Goal: Task Accomplishment & Management: Manage account settings

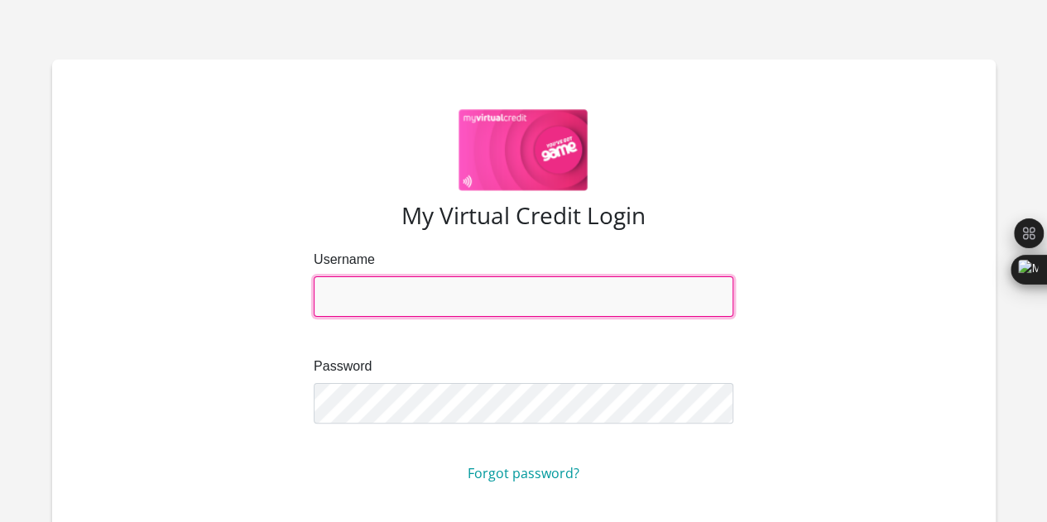
click at [484, 297] on input "Username" at bounding box center [524, 296] width 420 height 41
type input "[EMAIL_ADDRESS][DOMAIN_NAME]"
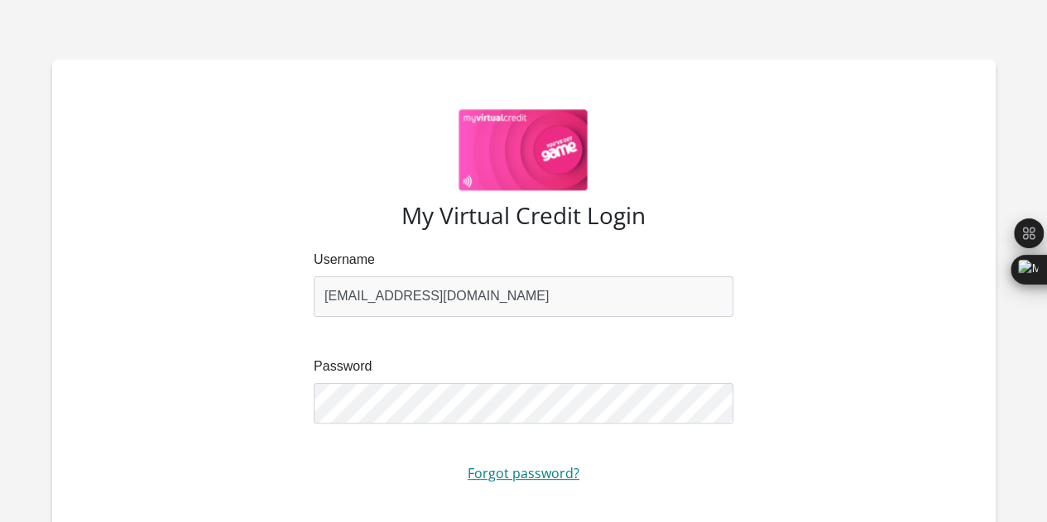
click at [480, 468] on link "Forgot password?" at bounding box center [524, 473] width 112 height 18
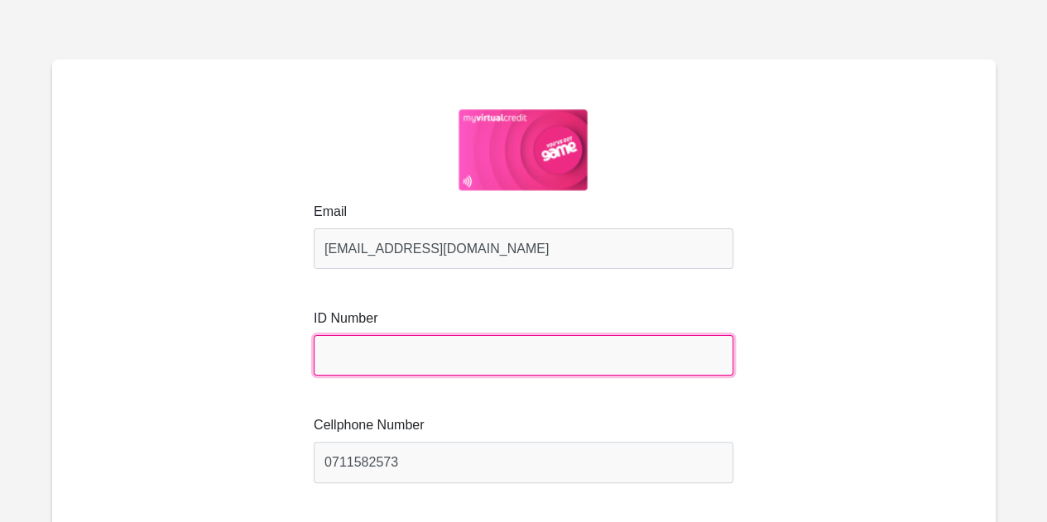
click at [379, 335] on input "text" at bounding box center [524, 355] width 420 height 41
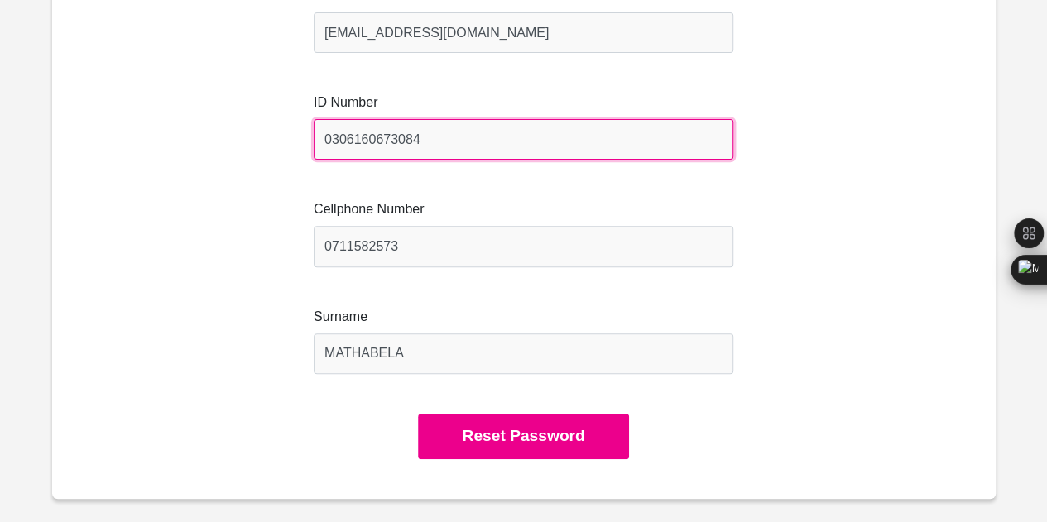
scroll to position [217, 0]
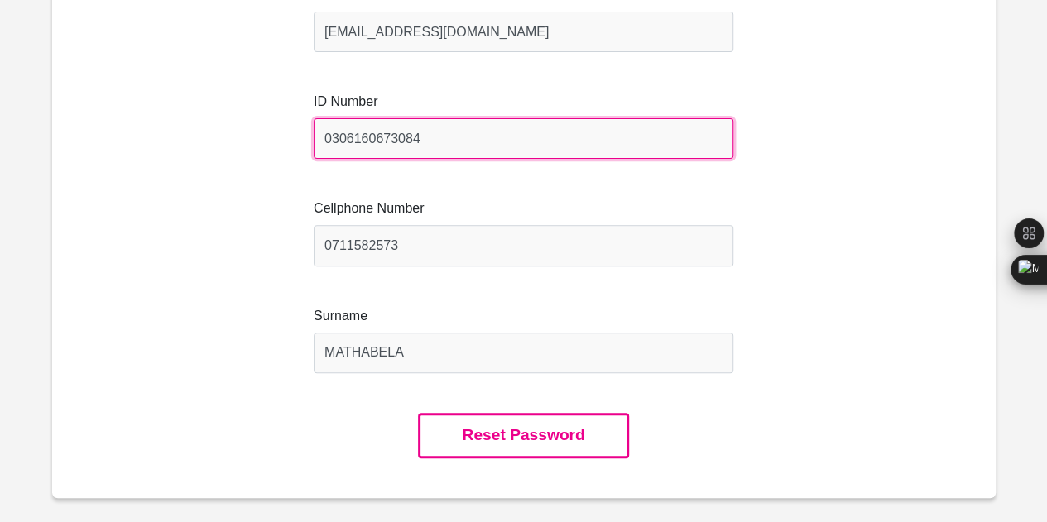
type input "0306160673084"
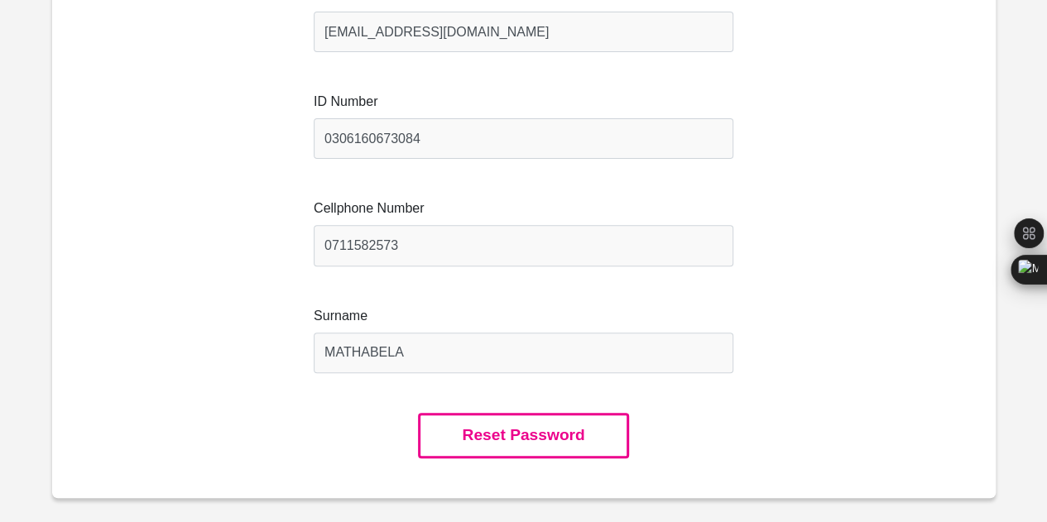
click at [454, 434] on button "Reset Password" at bounding box center [523, 436] width 210 height 46
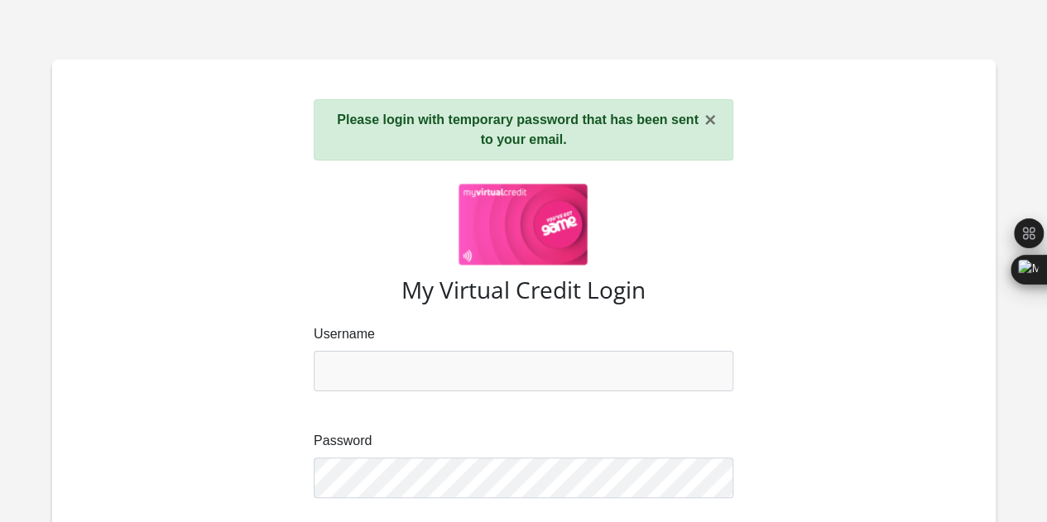
scroll to position [186, 0]
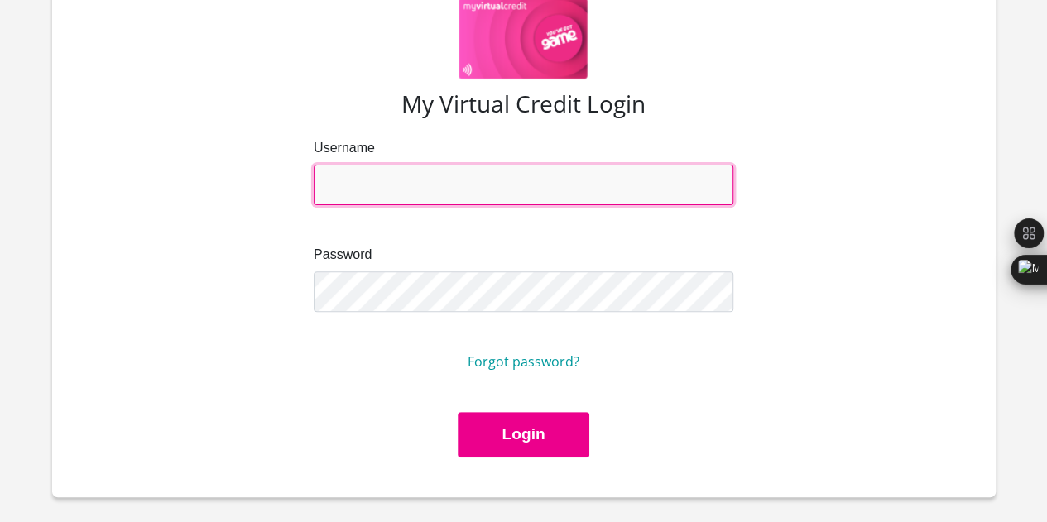
click at [580, 169] on input "Username" at bounding box center [524, 185] width 420 height 41
type input "mziimbamamza408@gmail.com"
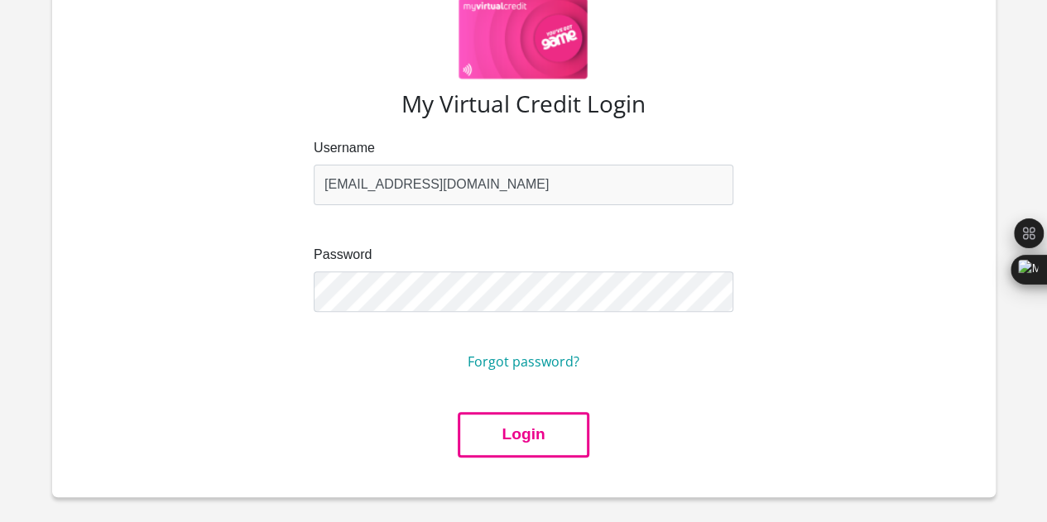
click at [511, 435] on button "Login" at bounding box center [523, 435] width 131 height 46
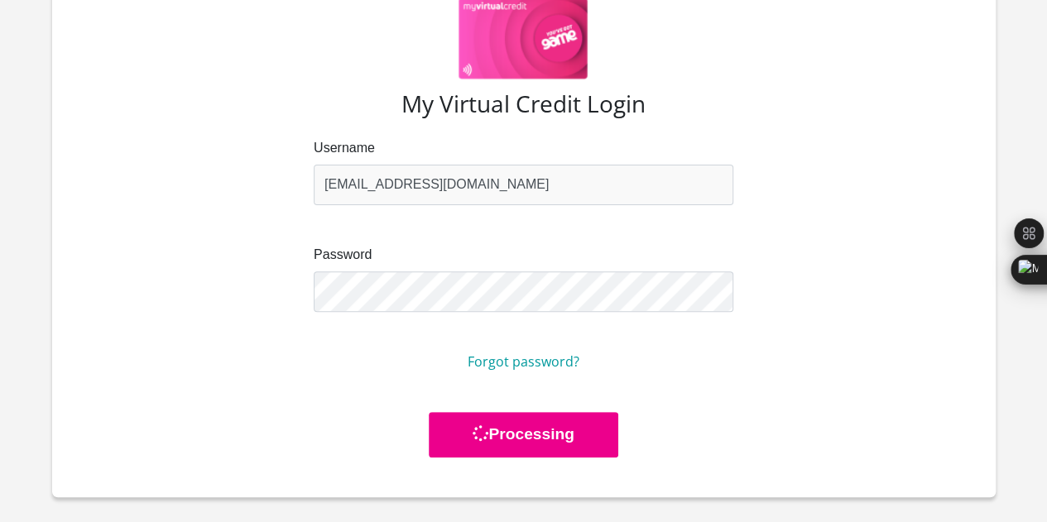
scroll to position [0, 0]
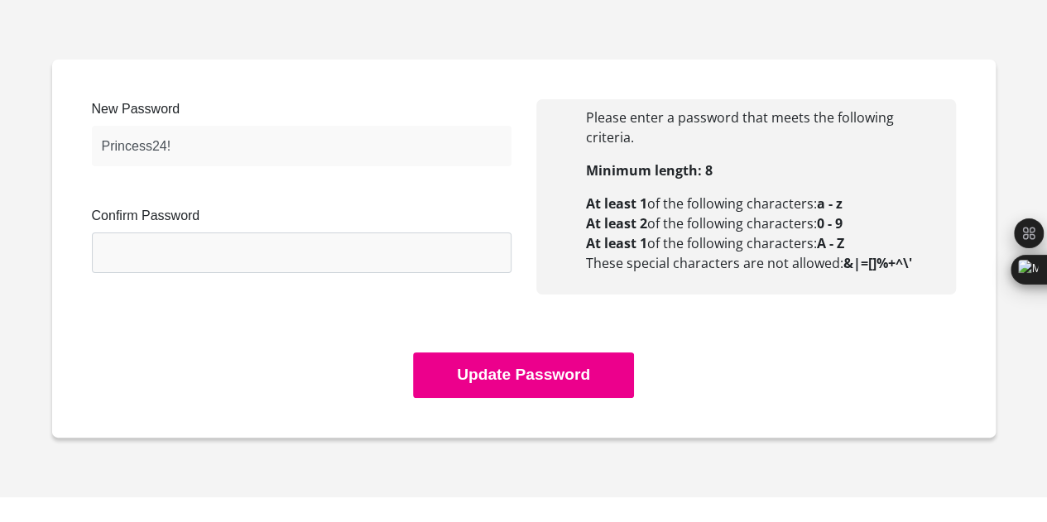
type input "Princess24!"
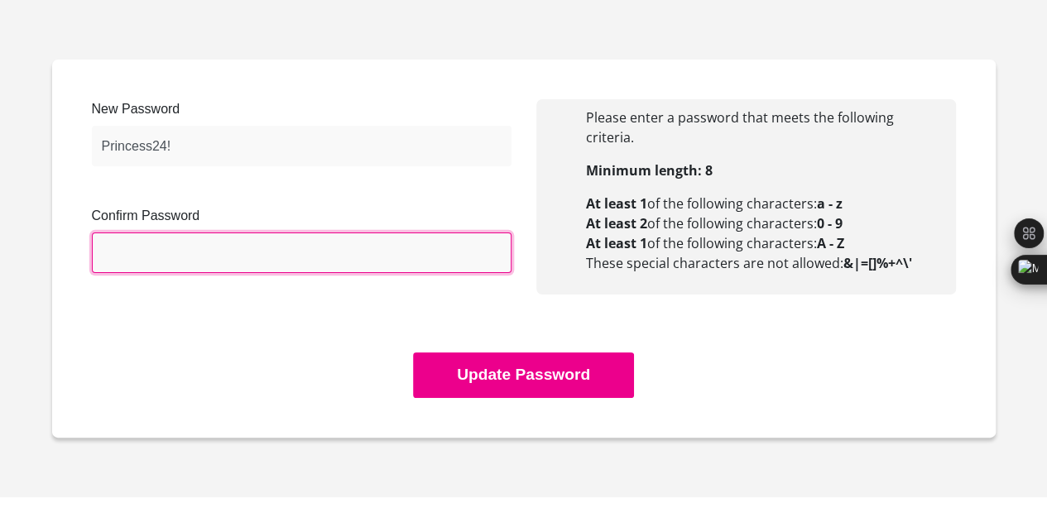
click at [299, 247] on input "Confirm Password" at bounding box center [302, 253] width 420 height 41
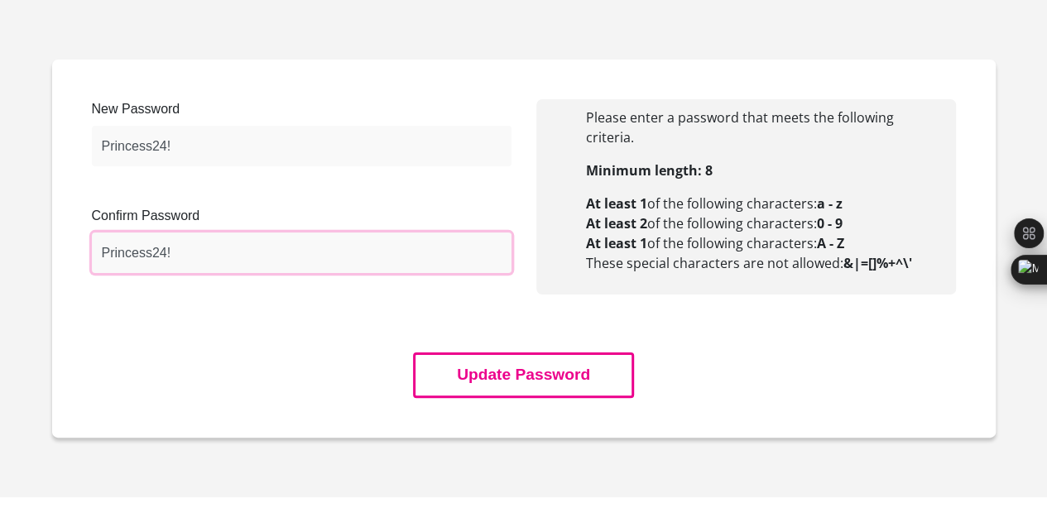
type input "Princess24!"
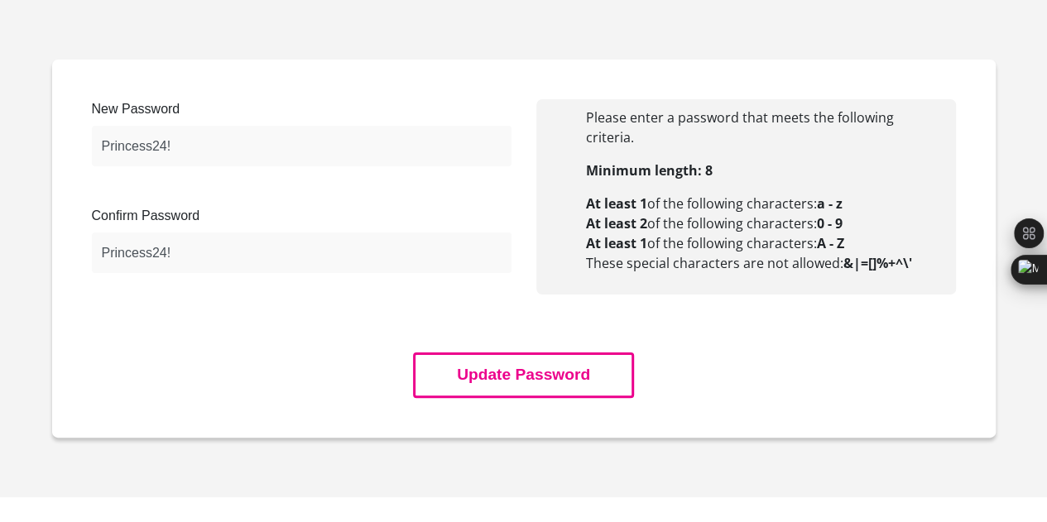
click at [445, 363] on button "Update Password" at bounding box center [523, 376] width 221 height 46
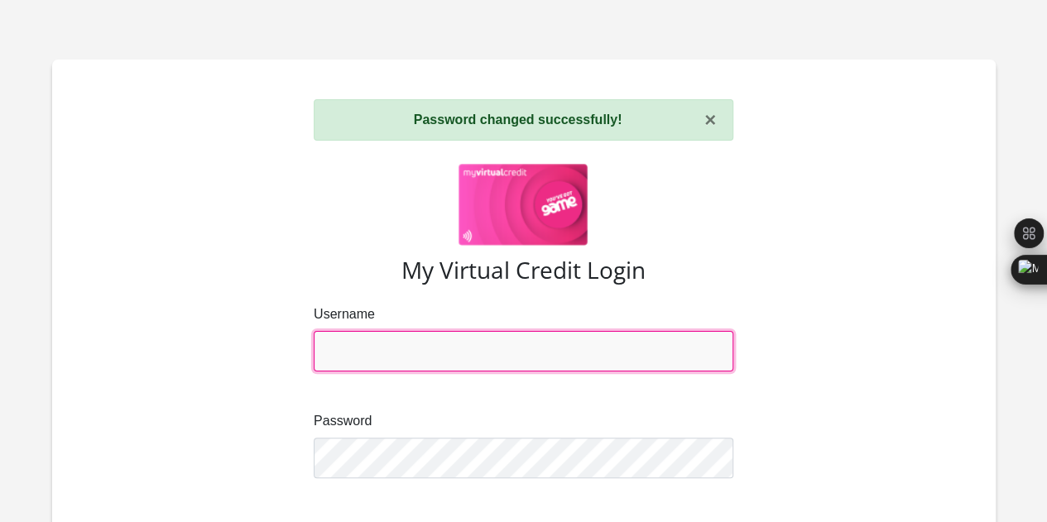
click at [418, 365] on input "Username" at bounding box center [524, 351] width 420 height 41
type input "mziimbamamza408@gmail.com"
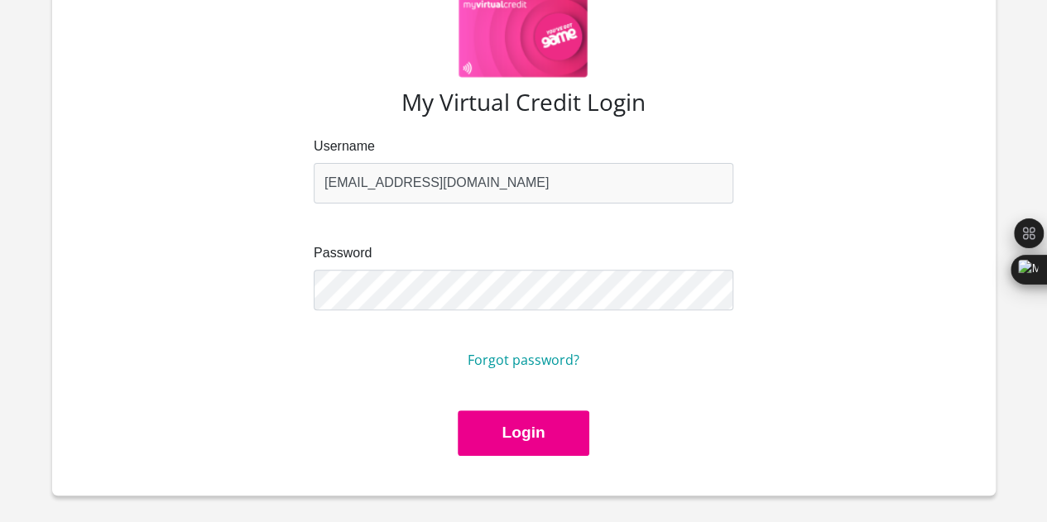
scroll to position [170, 0]
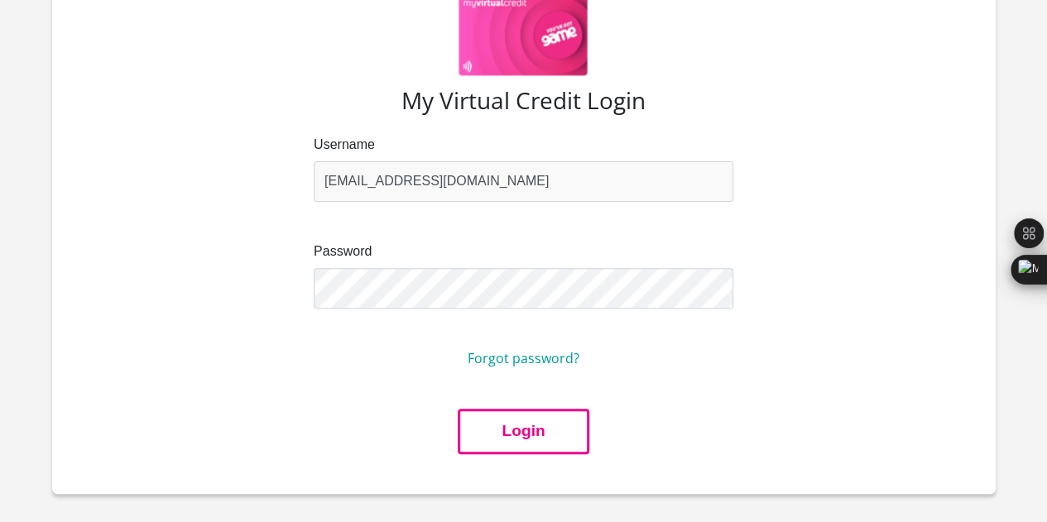
click at [472, 415] on button "Login" at bounding box center [523, 432] width 131 height 46
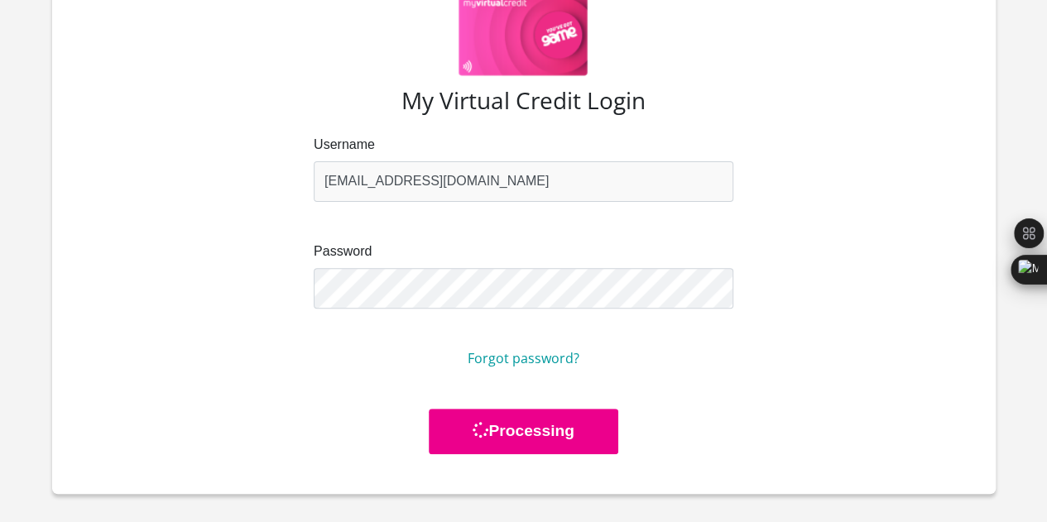
scroll to position [0, 0]
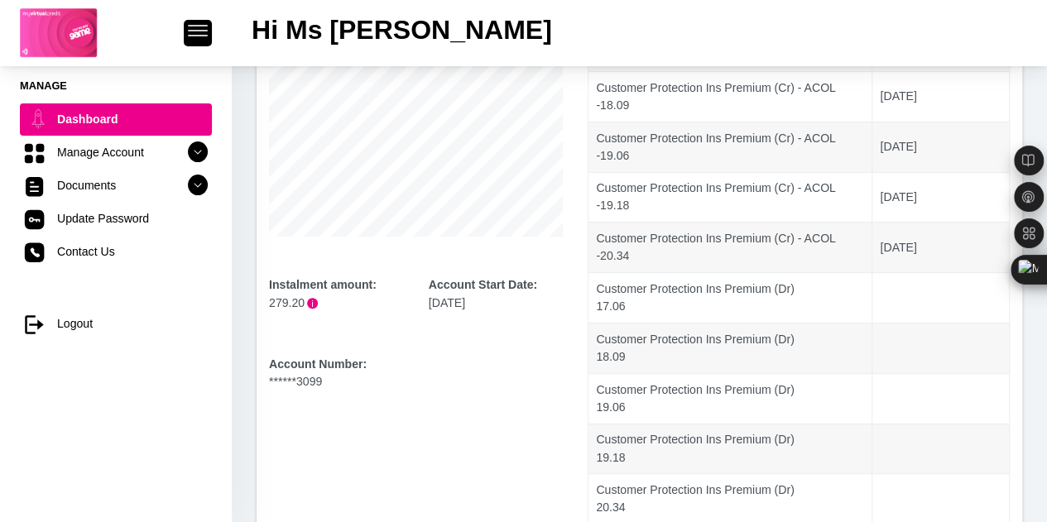
scroll to position [281, 0]
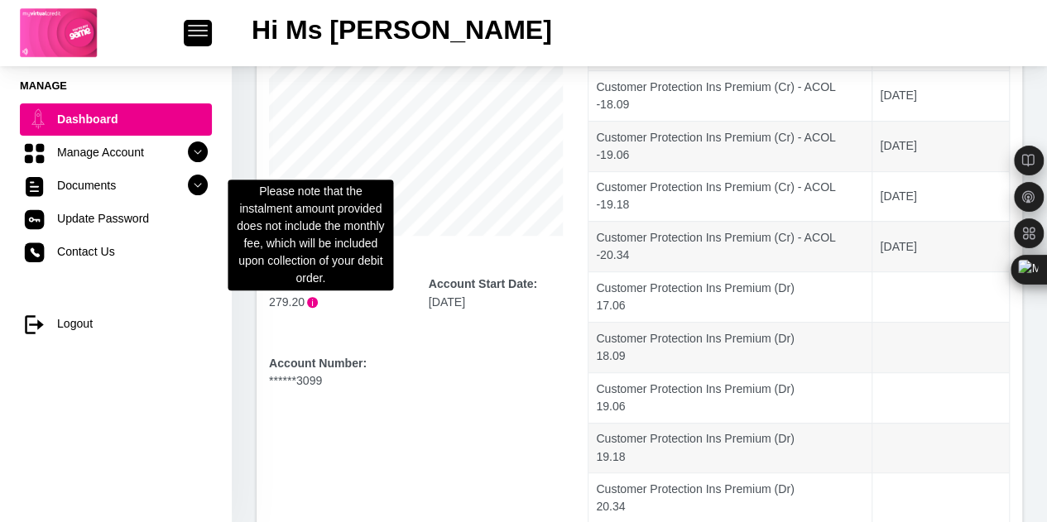
click at [311, 307] on span "i" at bounding box center [312, 302] width 11 height 11
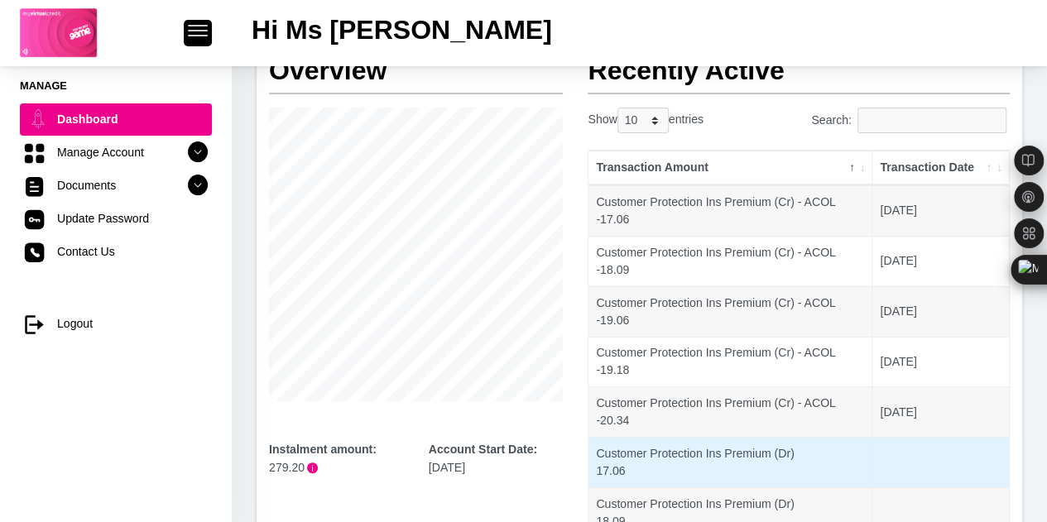
scroll to position [0, 0]
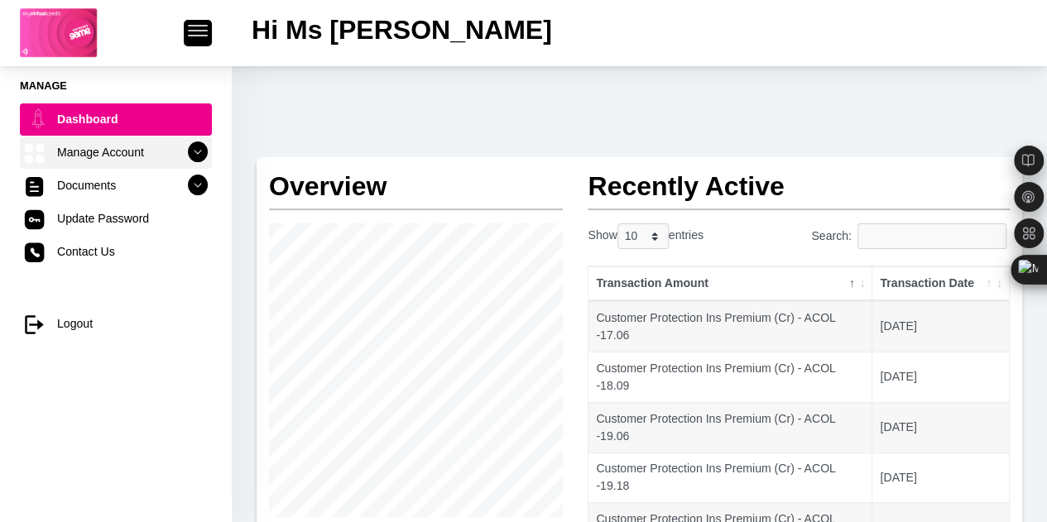
click at [146, 146] on link "Manage Account" at bounding box center [116, 152] width 192 height 31
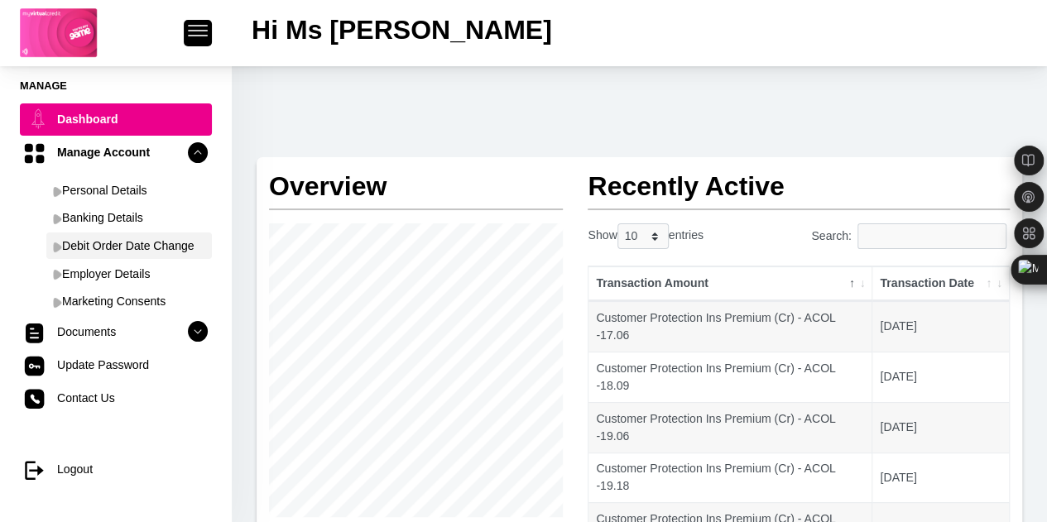
click at [146, 246] on link "Debit Order Date Change" at bounding box center [129, 246] width 166 height 26
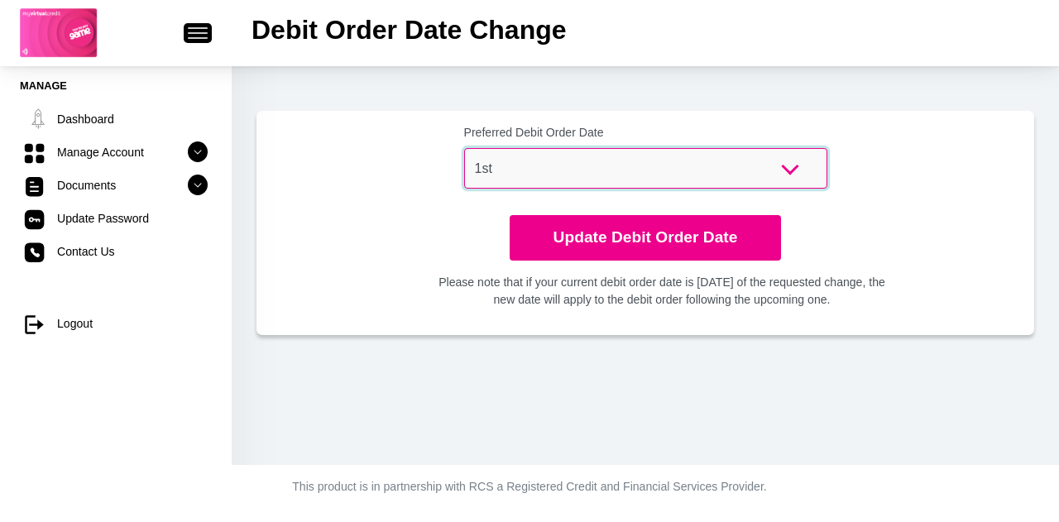
click at [564, 176] on select "1st 2nd 3rd 4th 5th 7th 18th 19th 20th 21st 22nd 23rd 24th 25th 26th 27th 28th …" at bounding box center [645, 168] width 363 height 41
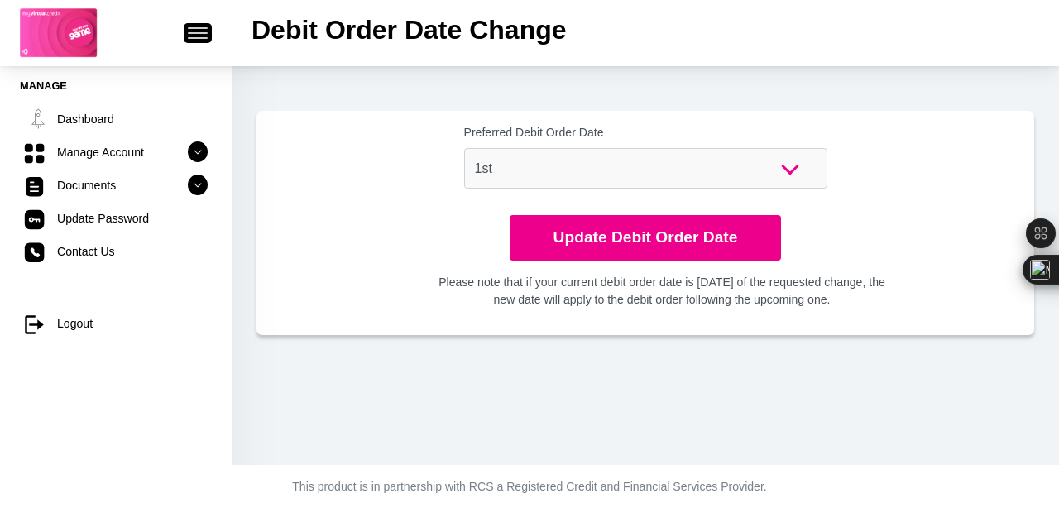
click at [947, 190] on div "Preferred Debit Order Date 1st 2nd 3rd 4th 5th 7th 18th 19th 20th 21st 22nd 23r…" at bounding box center [645, 163] width 776 height 78
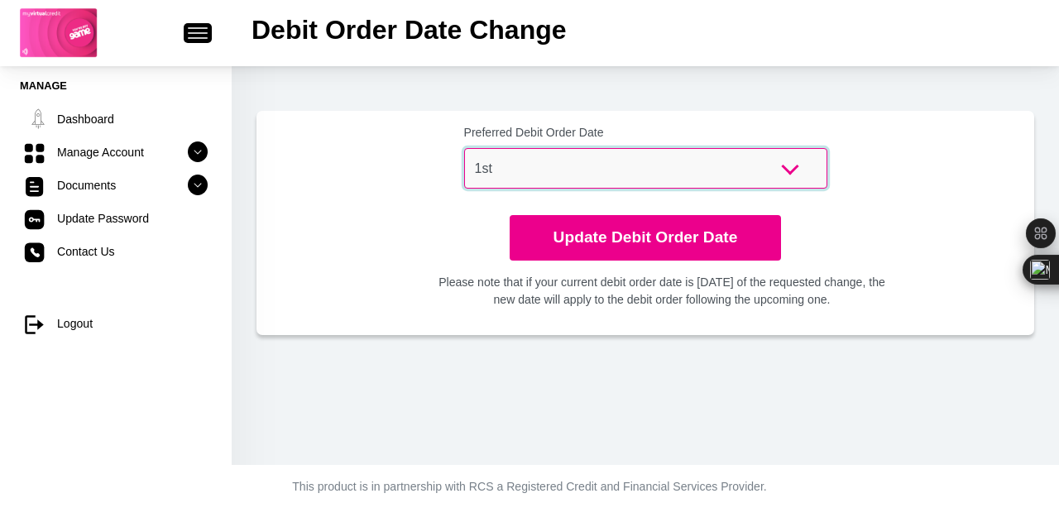
click at [636, 150] on select "1st 2nd 3rd 4th 5th 7th 18th 19th 20th 21st 22nd 23rd 24th 25th 26th 27th 28th …" at bounding box center [645, 168] width 363 height 41
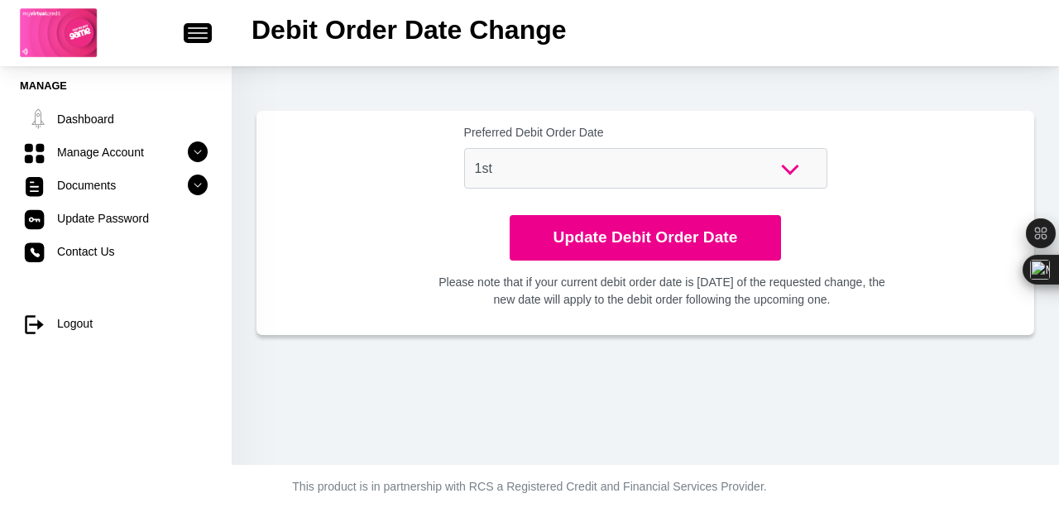
click at [290, 319] on div "Preferred Debit Order Date 1st 2nd 3rd 4th 5th 7th 18th 19th 20th 21st 22nd 23r…" at bounding box center [645, 223] width 776 height 198
click at [185, 151] on icon at bounding box center [198, 152] width 28 height 28
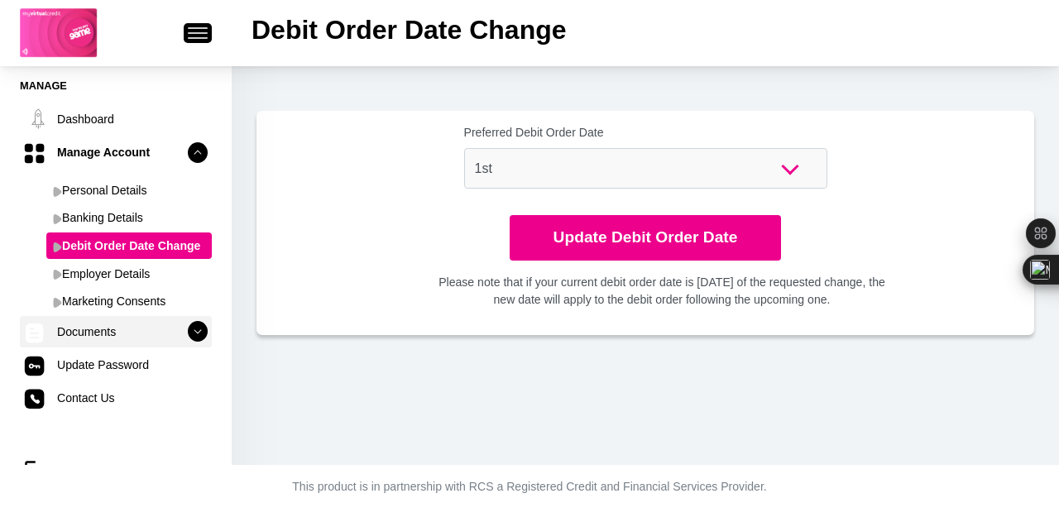
click at [121, 335] on link "Documents" at bounding box center [116, 331] width 192 height 31
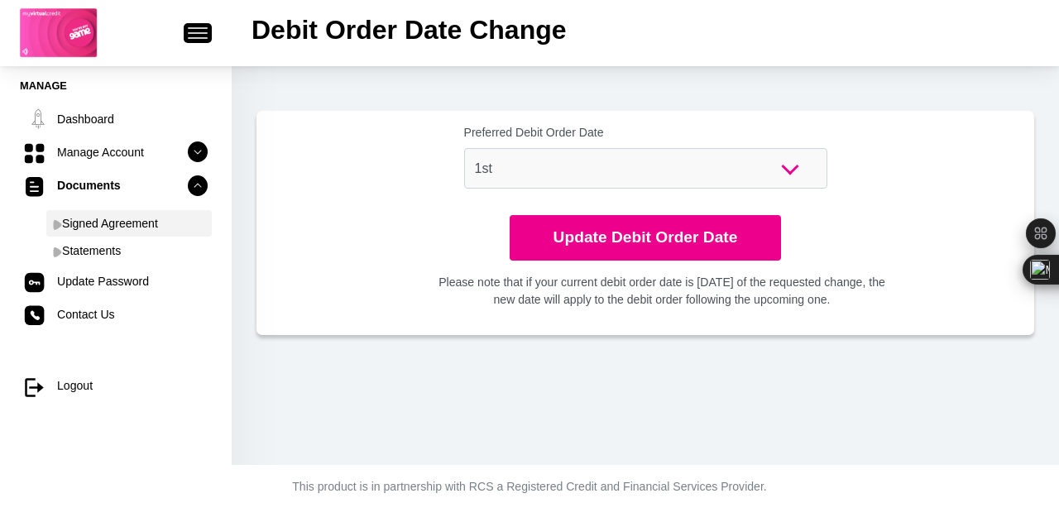
click at [138, 229] on link "Signed Agreement" at bounding box center [129, 223] width 166 height 26
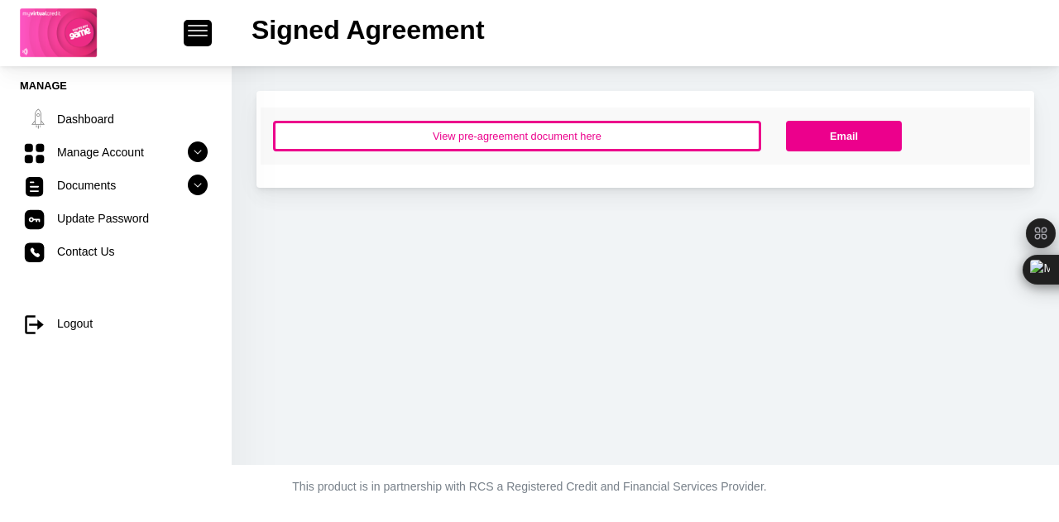
click at [553, 128] on button "View pre-agreement document here" at bounding box center [517, 136] width 488 height 31
